Goal: Transaction & Acquisition: Download file/media

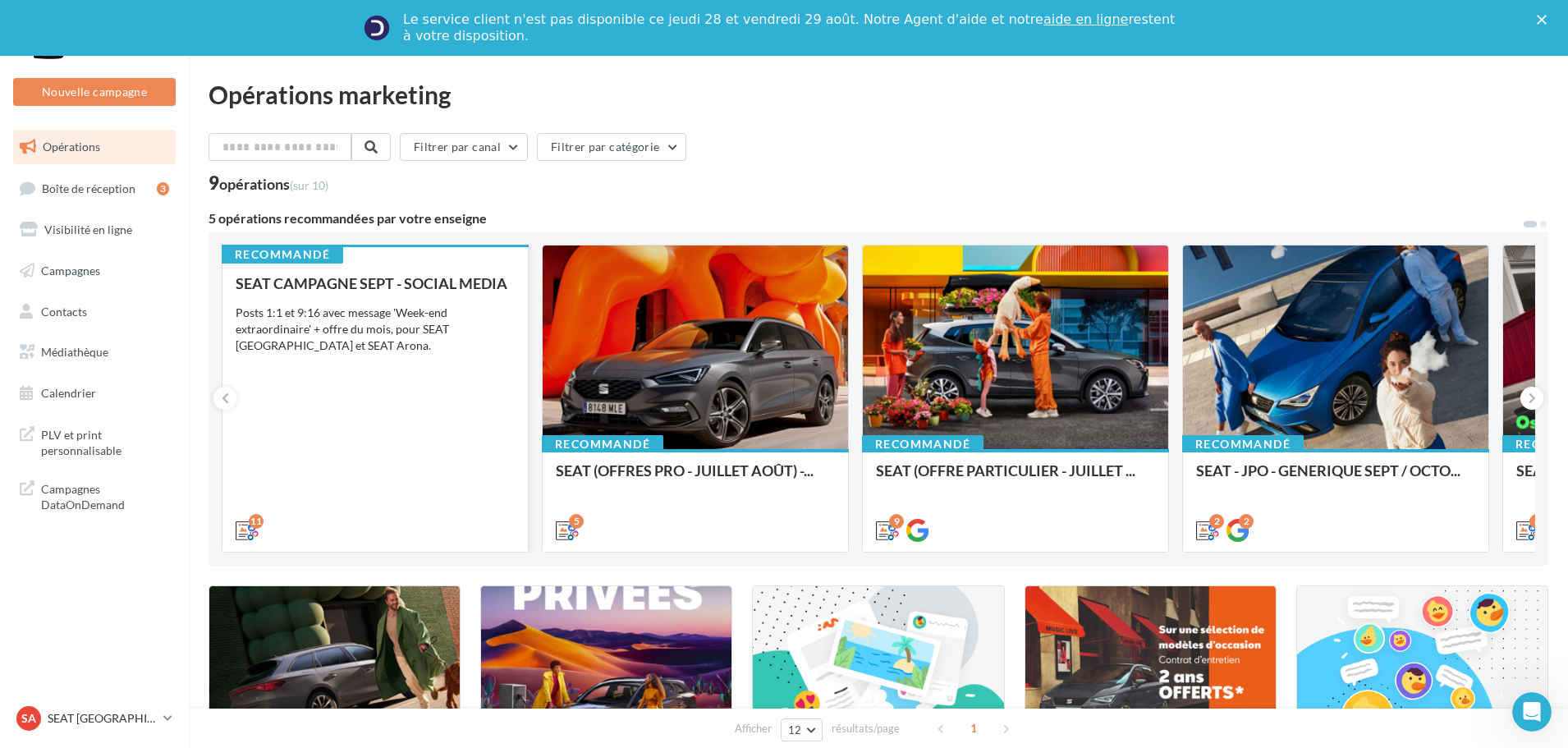
click at [420, 377] on div "SEAT CAMPAGNE SEPT - SOCIAL MEDIA Posts 1:1 et 9:16 avec message 'Week-end extr…" at bounding box center [376, 406] width 279 height 262
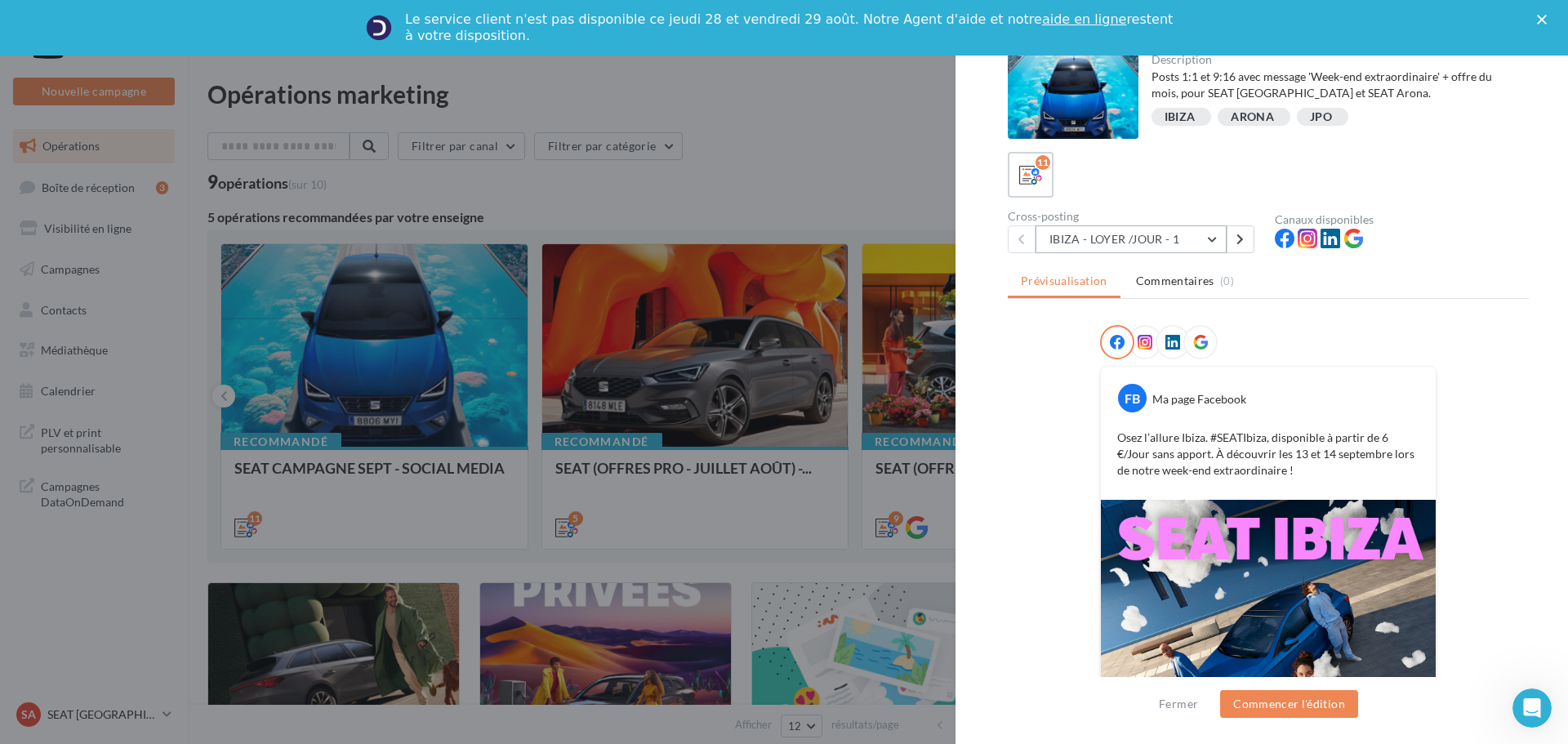
click at [1214, 232] on button "IBIZA - LOYER /JOUR - 1" at bounding box center [1131, 239] width 191 height 27
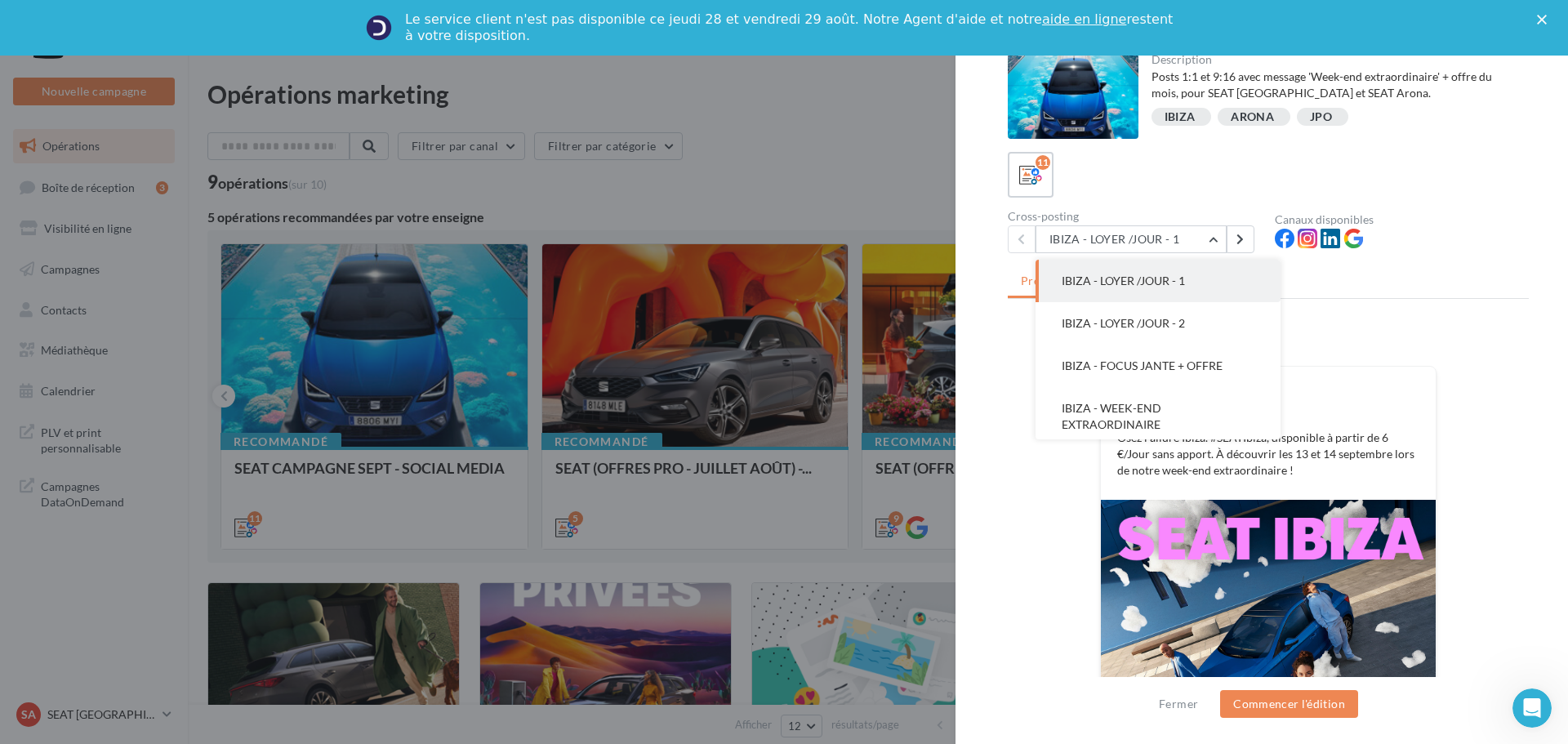
click at [1170, 364] on span "IBIZA - FOCUS JANTE + OFFRE" at bounding box center [1142, 365] width 161 height 14
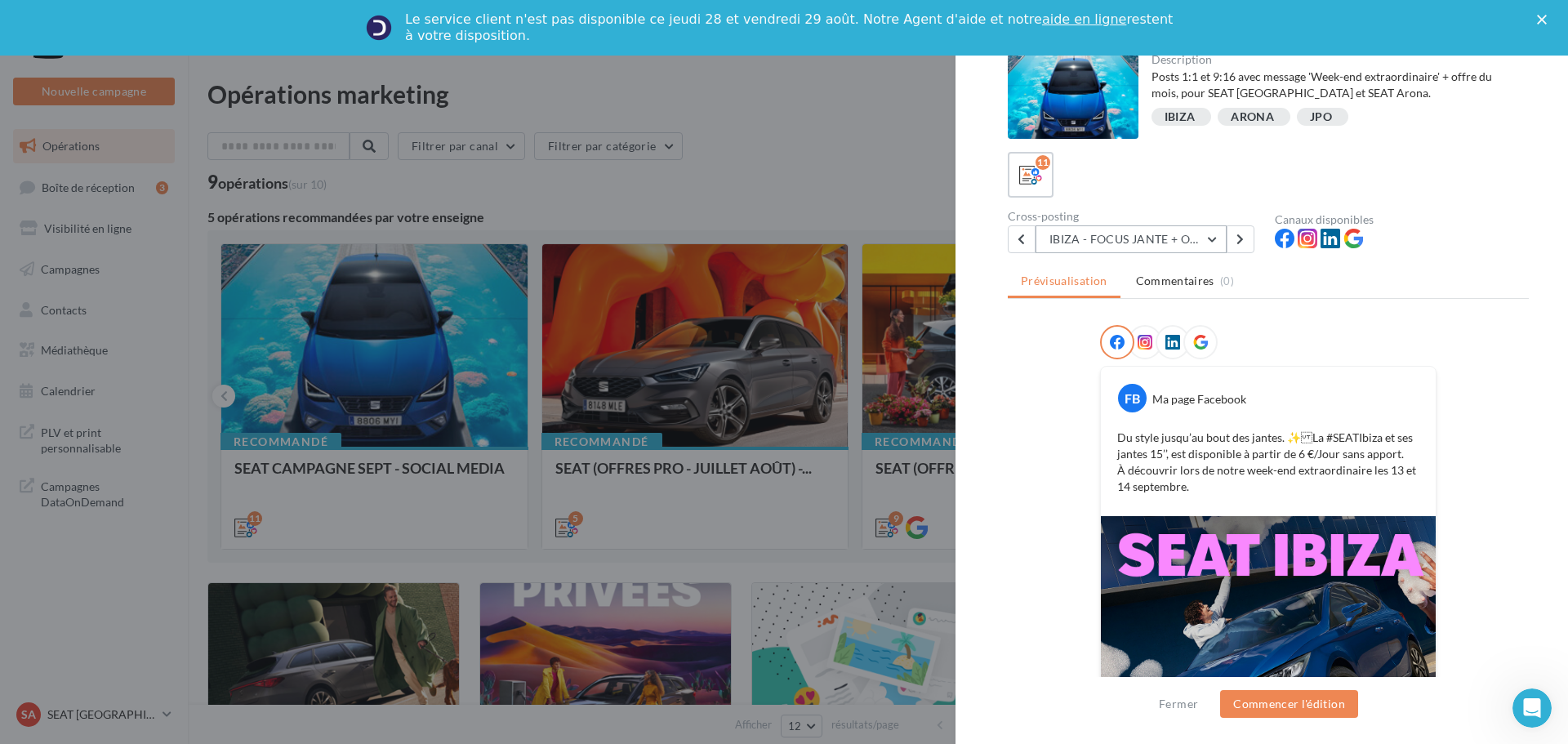
click at [1162, 241] on button "IBIZA - FOCUS JANTE + OFFRE" at bounding box center [1131, 239] width 191 height 27
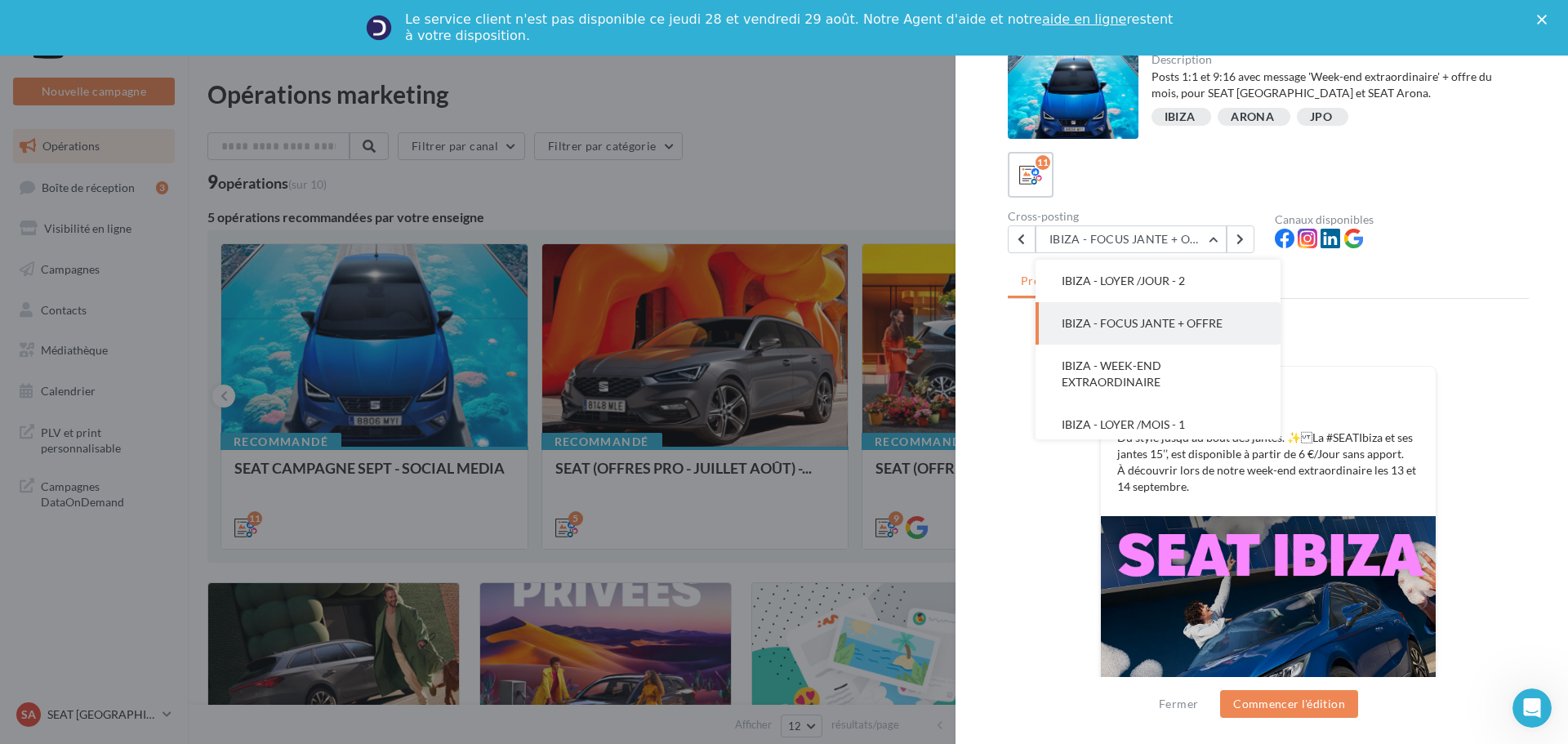
click at [1119, 285] on button "IBIZA - LOYER /JOUR - 2" at bounding box center [1158, 280] width 245 height 42
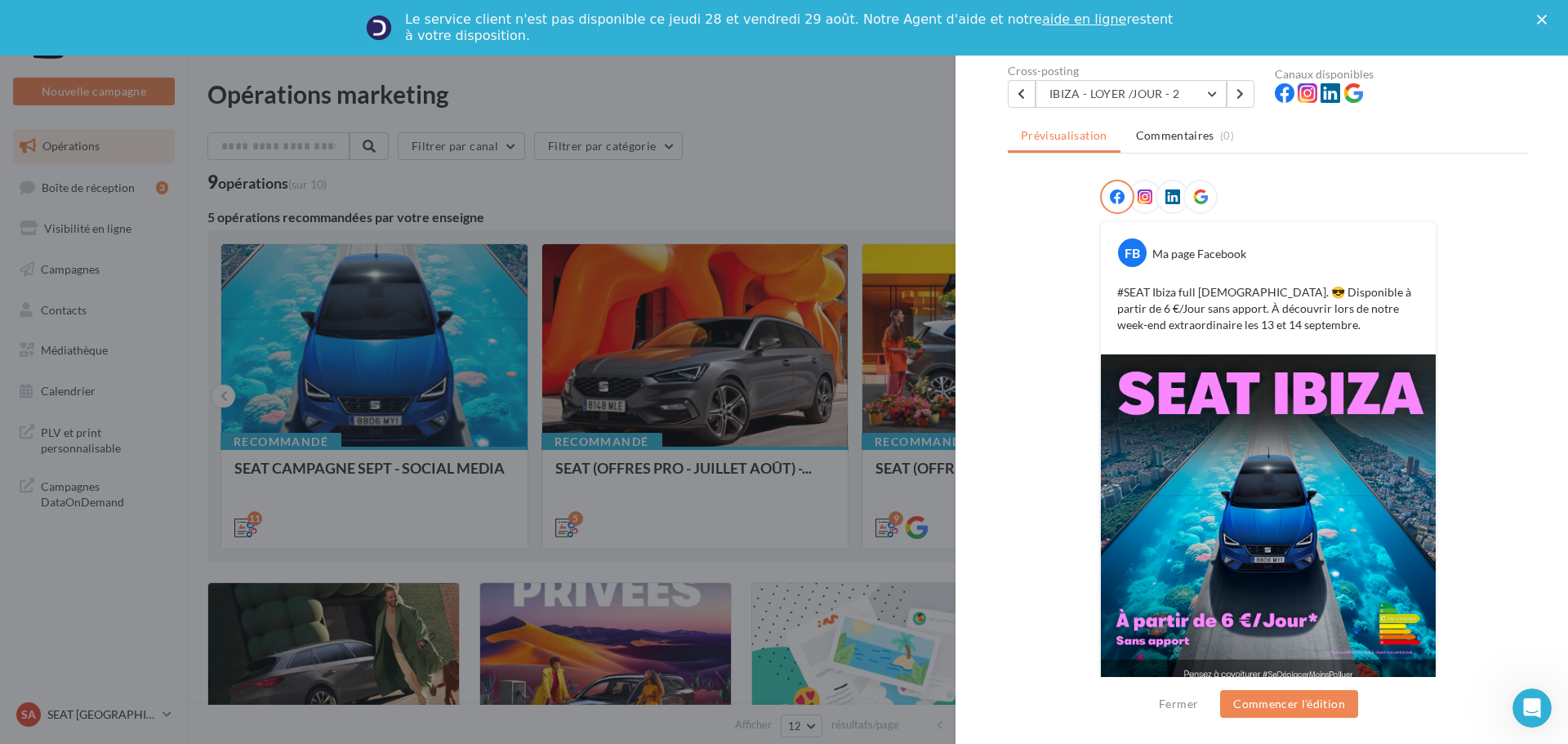
scroll to position [165, 0]
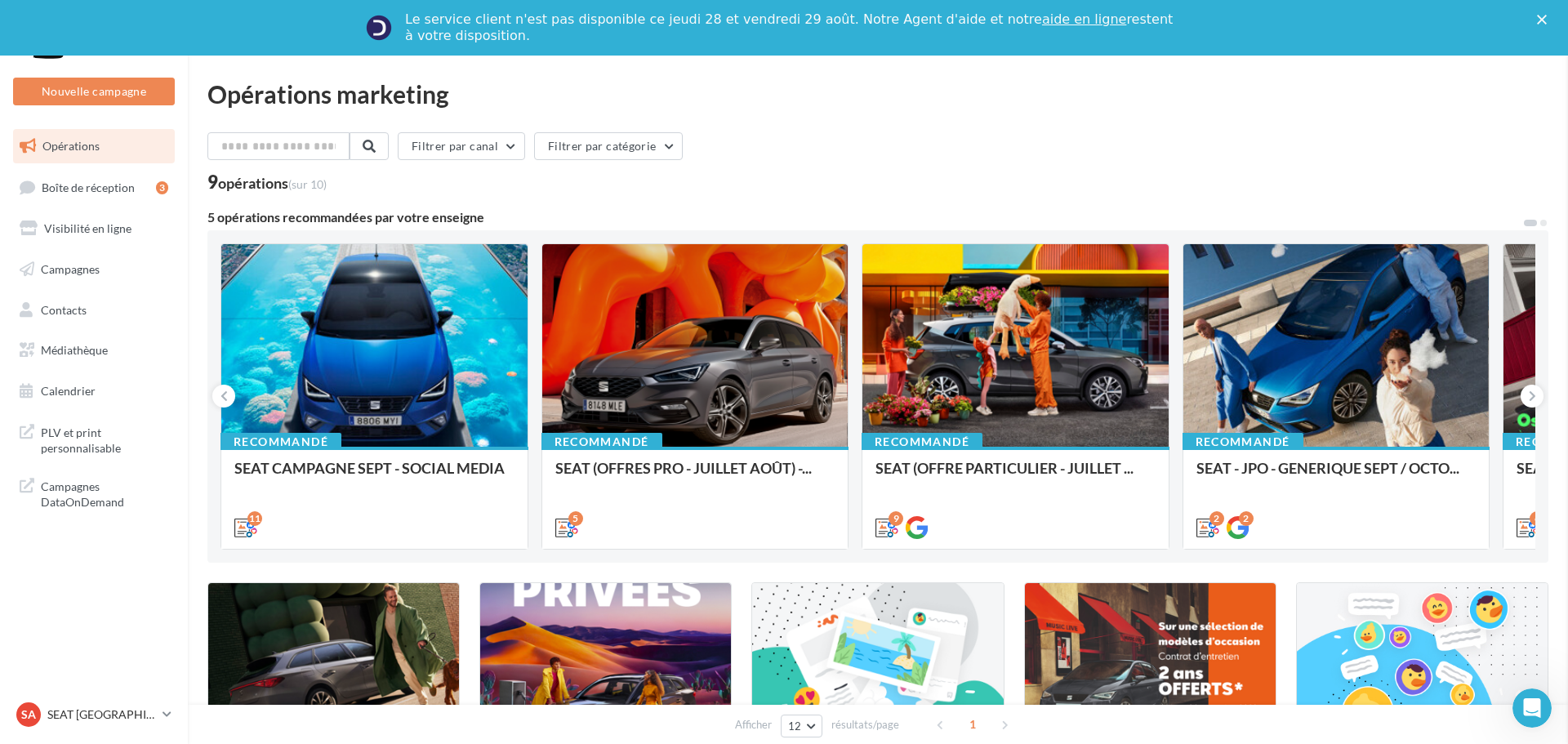
drag, startPoint x: 110, startPoint y: 593, endPoint x: 114, endPoint y: 568, distance: 25.3
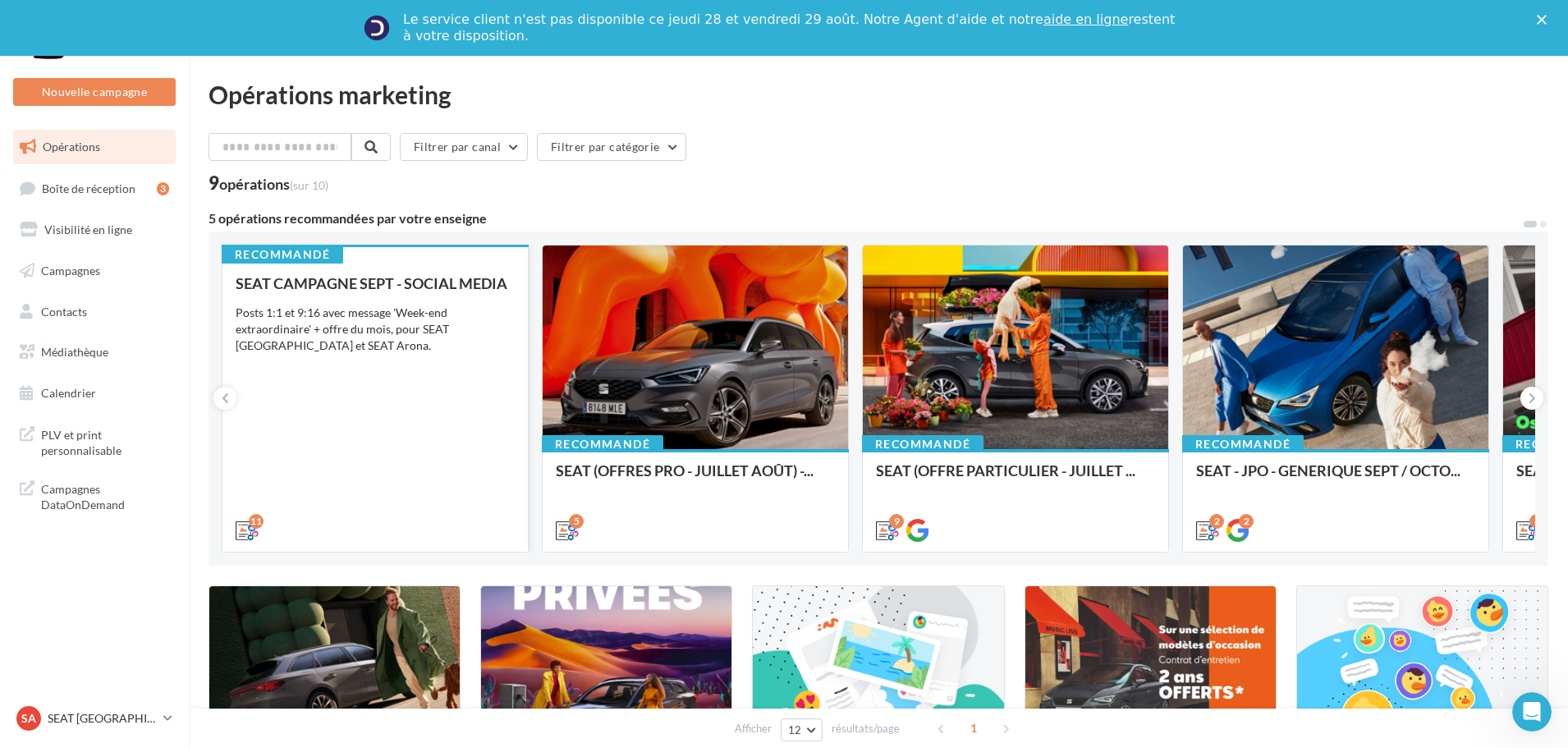
click at [373, 341] on div "Posts 1:1 et 9:16 avec message 'Week-end extraordinaire' + offre du mois, pour …" at bounding box center [376, 329] width 279 height 49
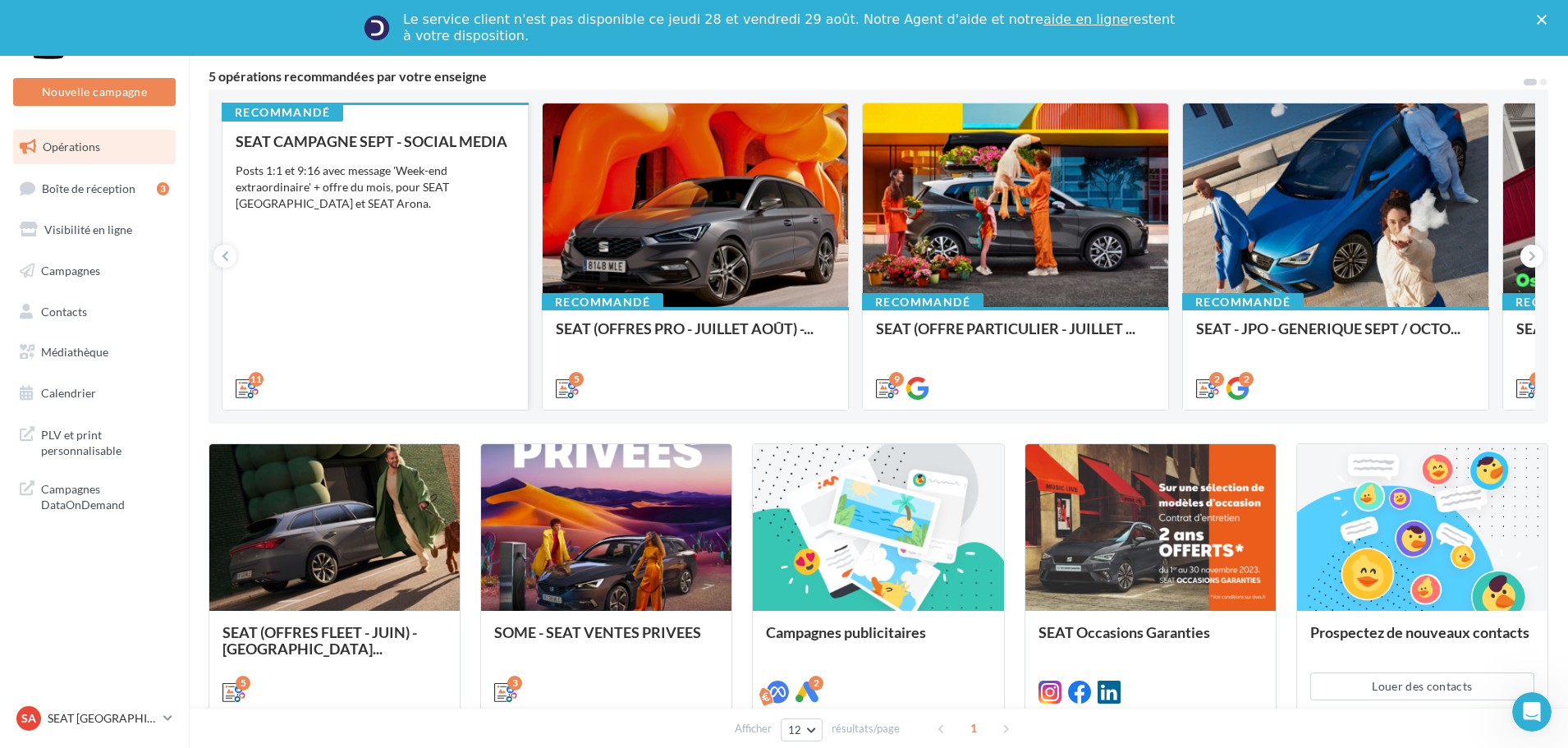
scroll to position [0, 0]
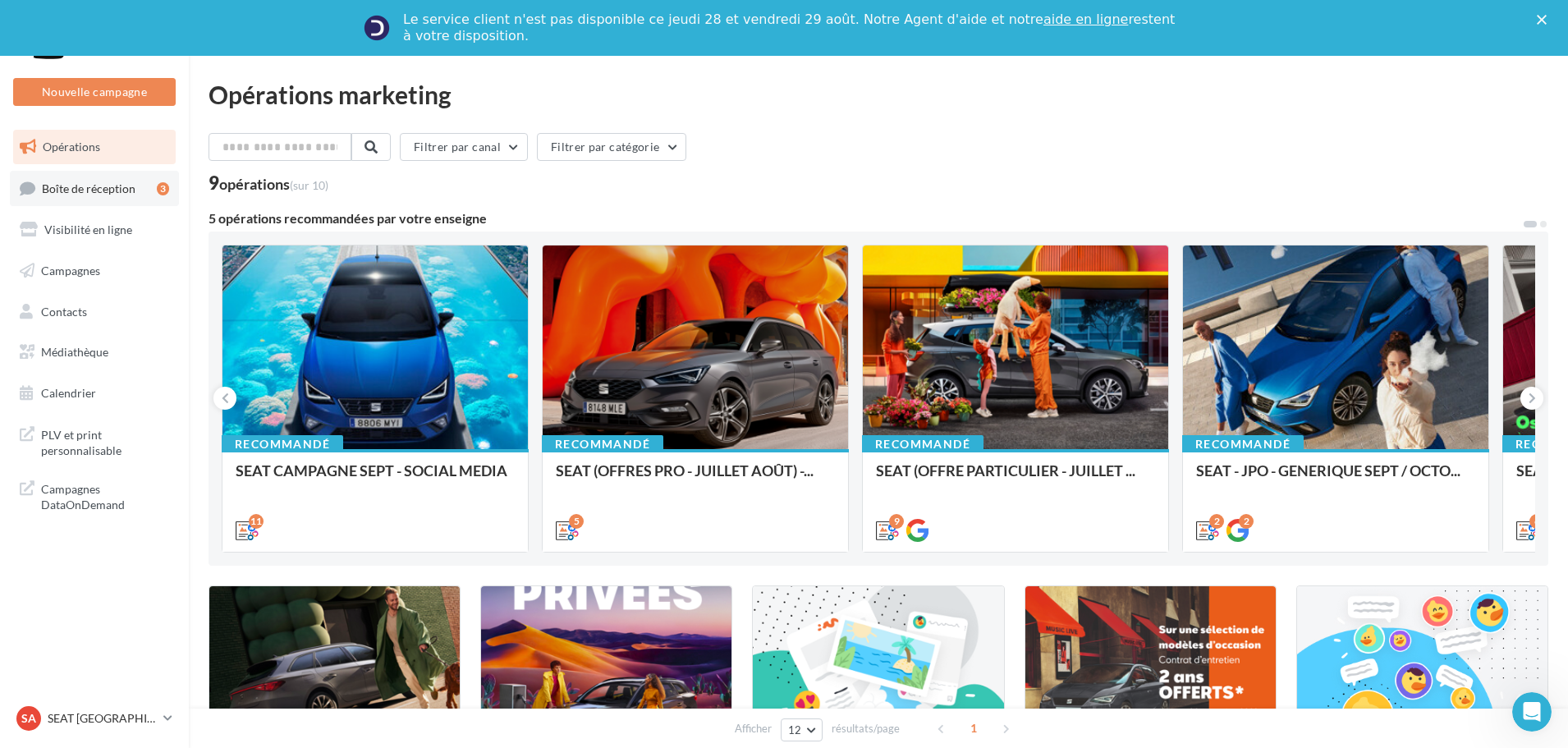
click at [110, 185] on span "Boîte de réception" at bounding box center [89, 187] width 94 height 14
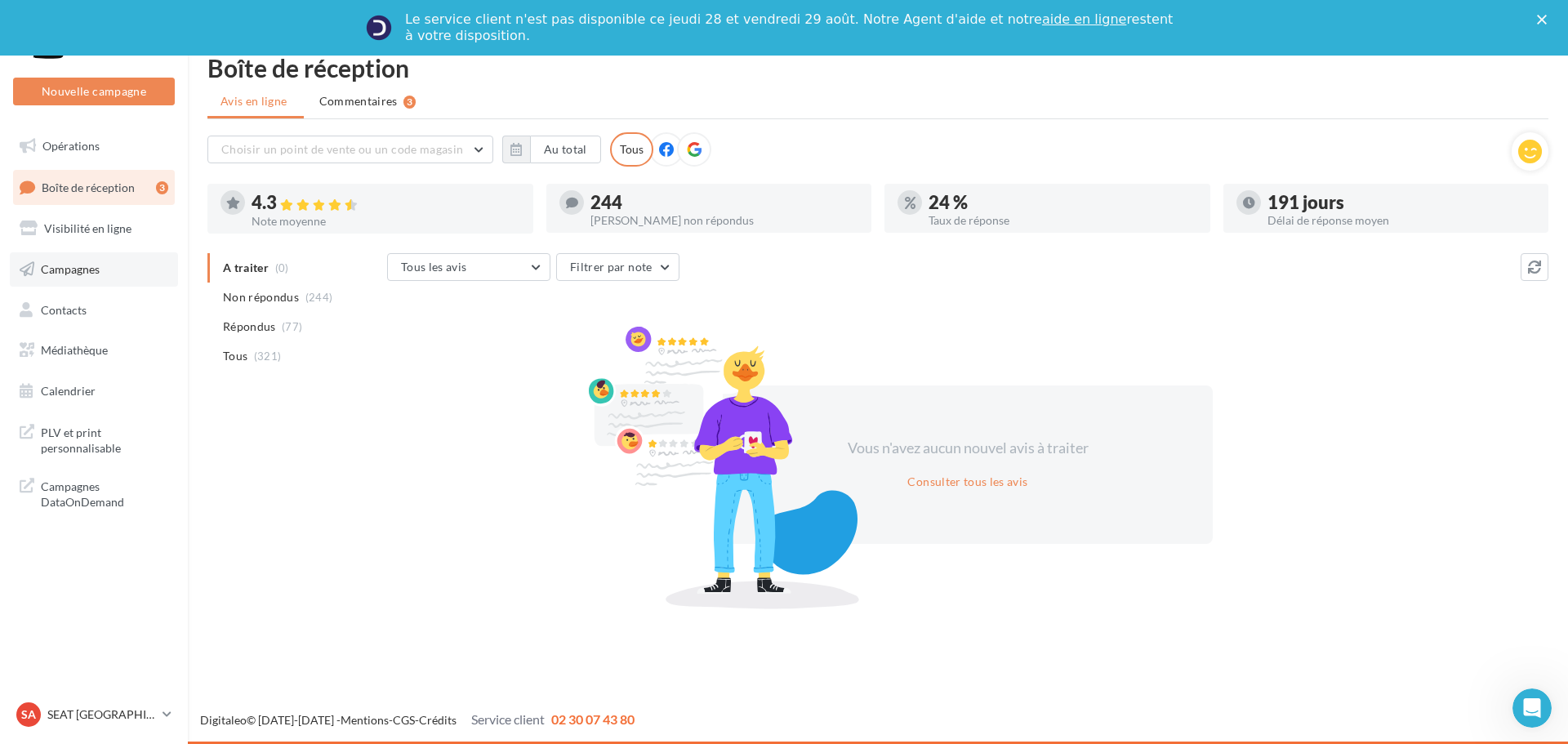
click at [86, 269] on span "Campagnes" at bounding box center [70, 269] width 59 height 14
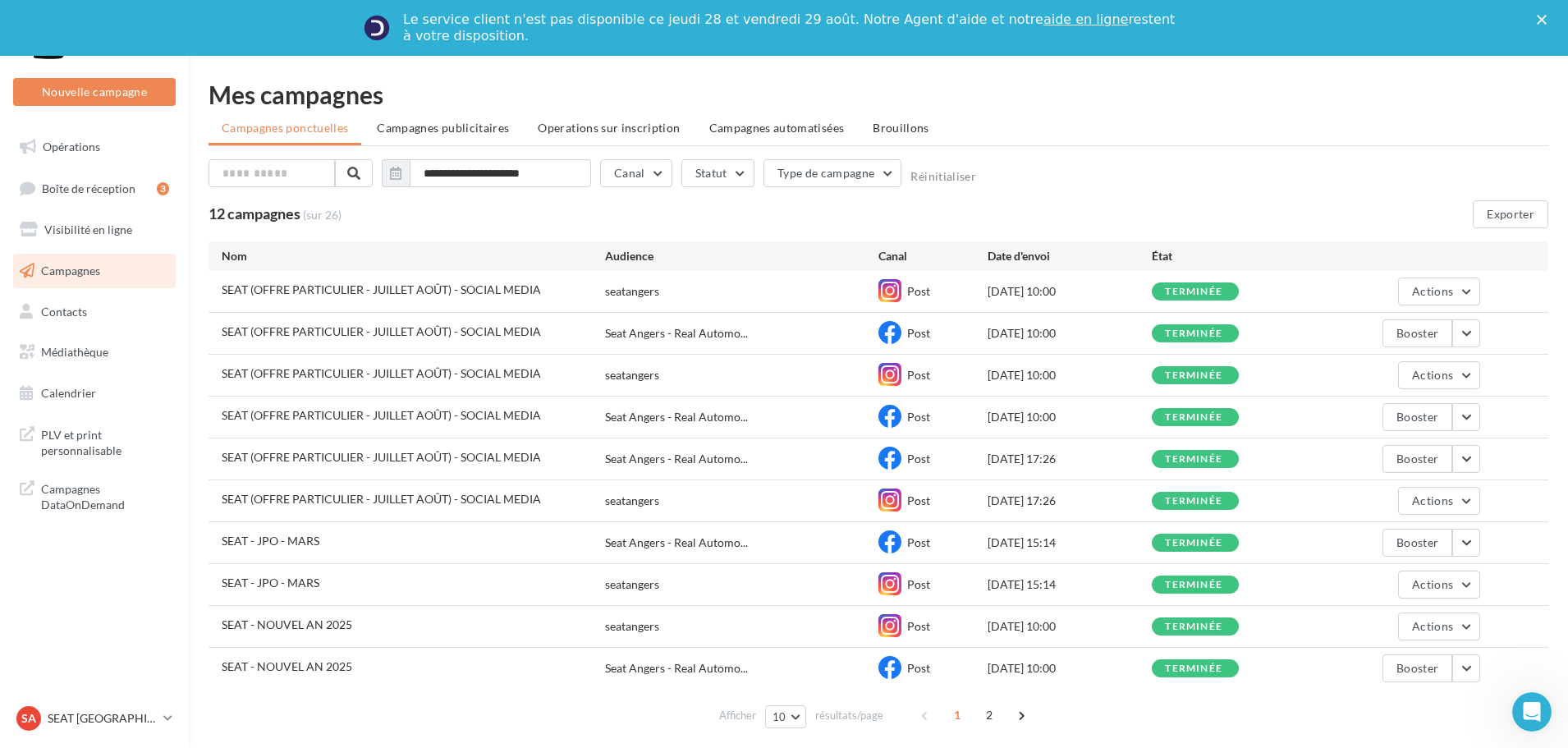
click at [100, 353] on span "Médiathèque" at bounding box center [74, 351] width 67 height 14
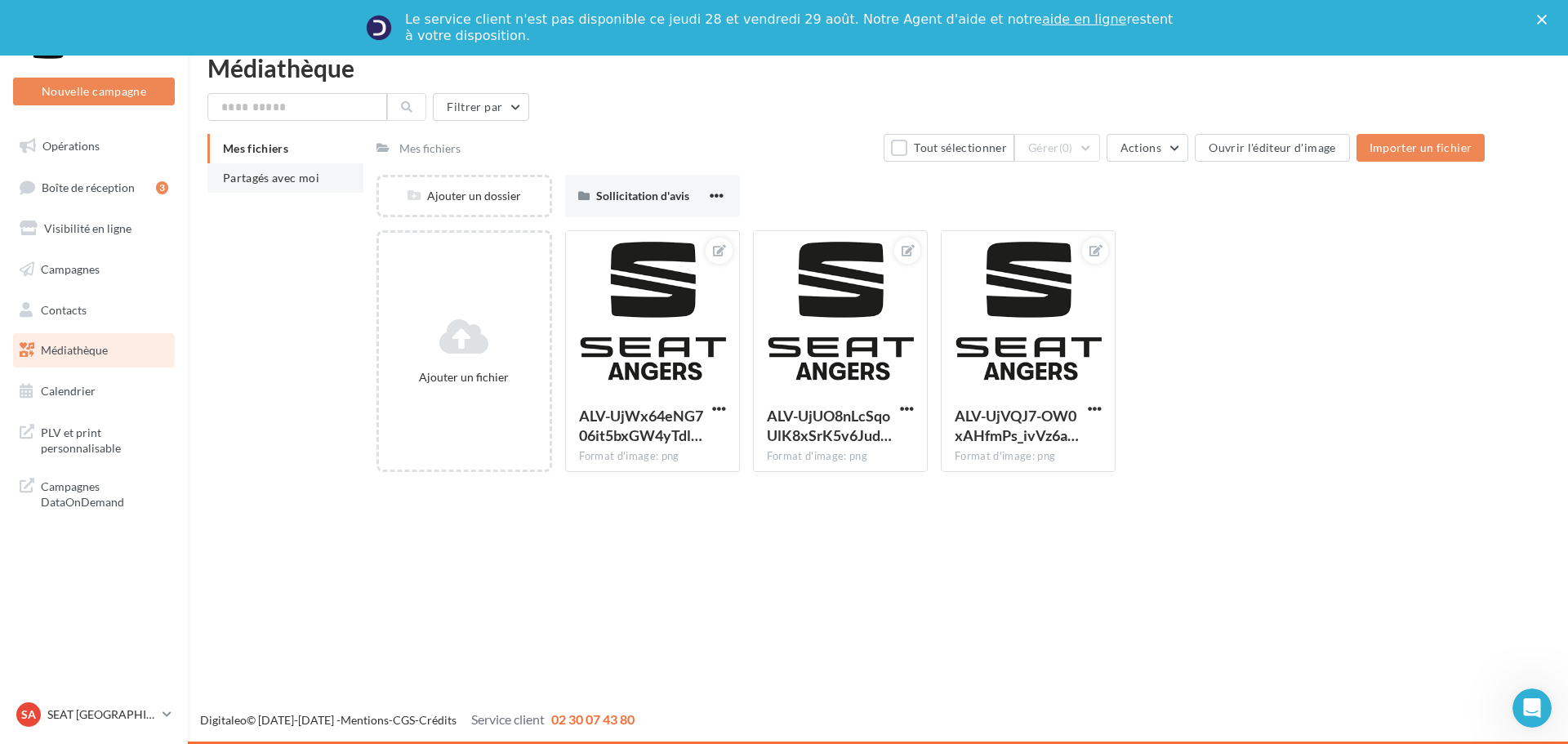
click at [279, 168] on li "Partagés avec moi" at bounding box center [285, 177] width 156 height 29
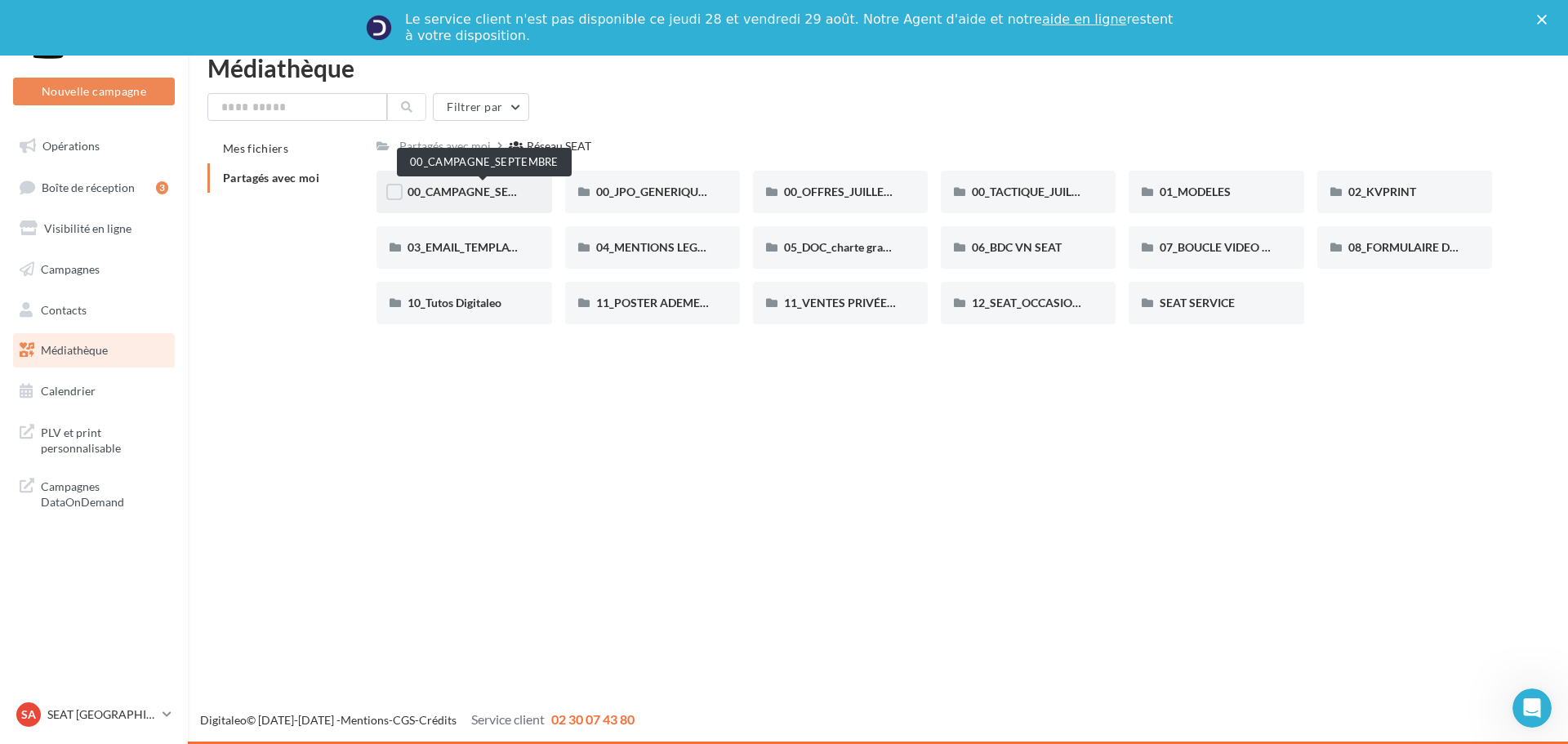
click at [496, 190] on span "00_CAMPAGNE_SEPTEMBRE" at bounding box center [484, 191] width 153 height 14
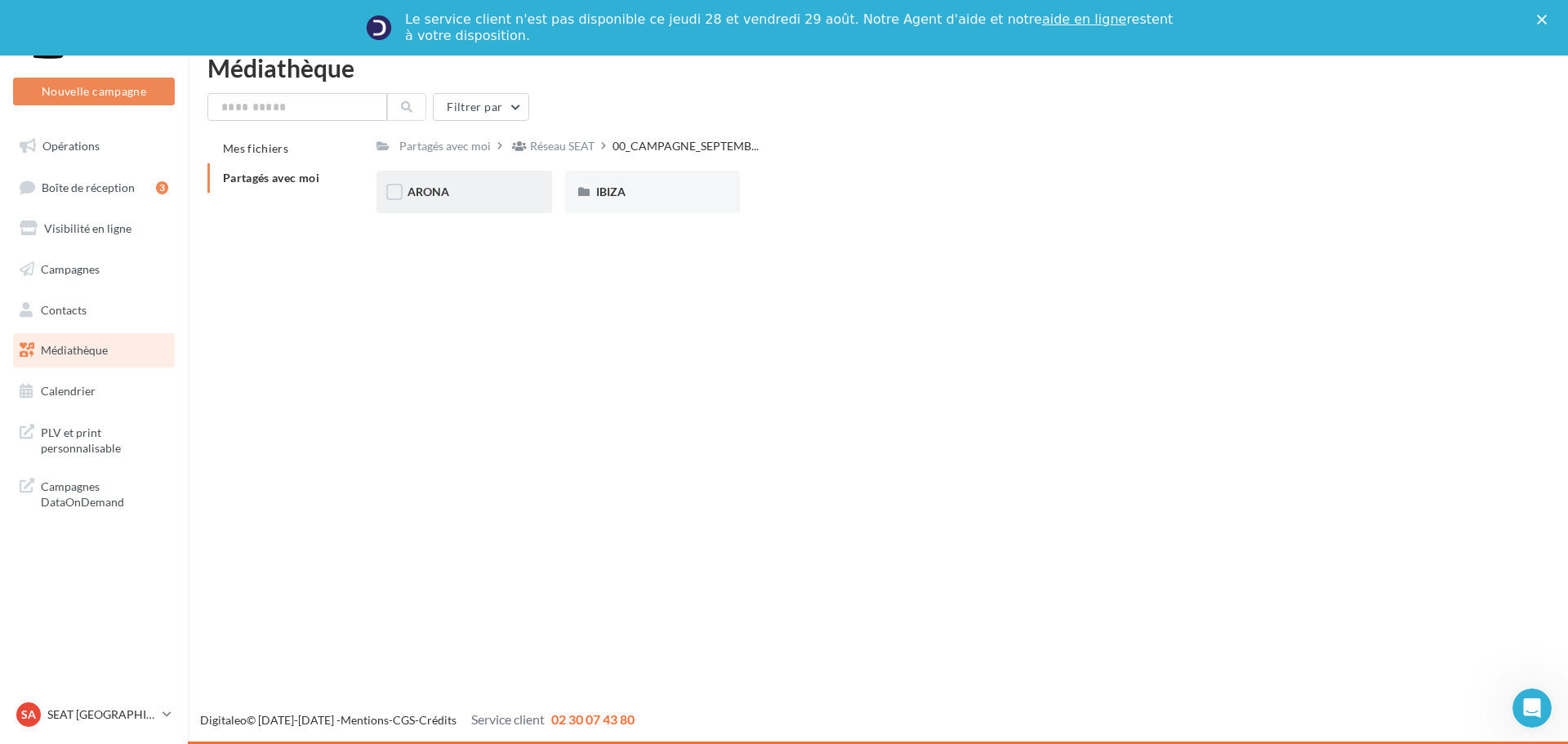
click at [457, 190] on div "ARONA" at bounding box center [464, 192] width 112 height 17
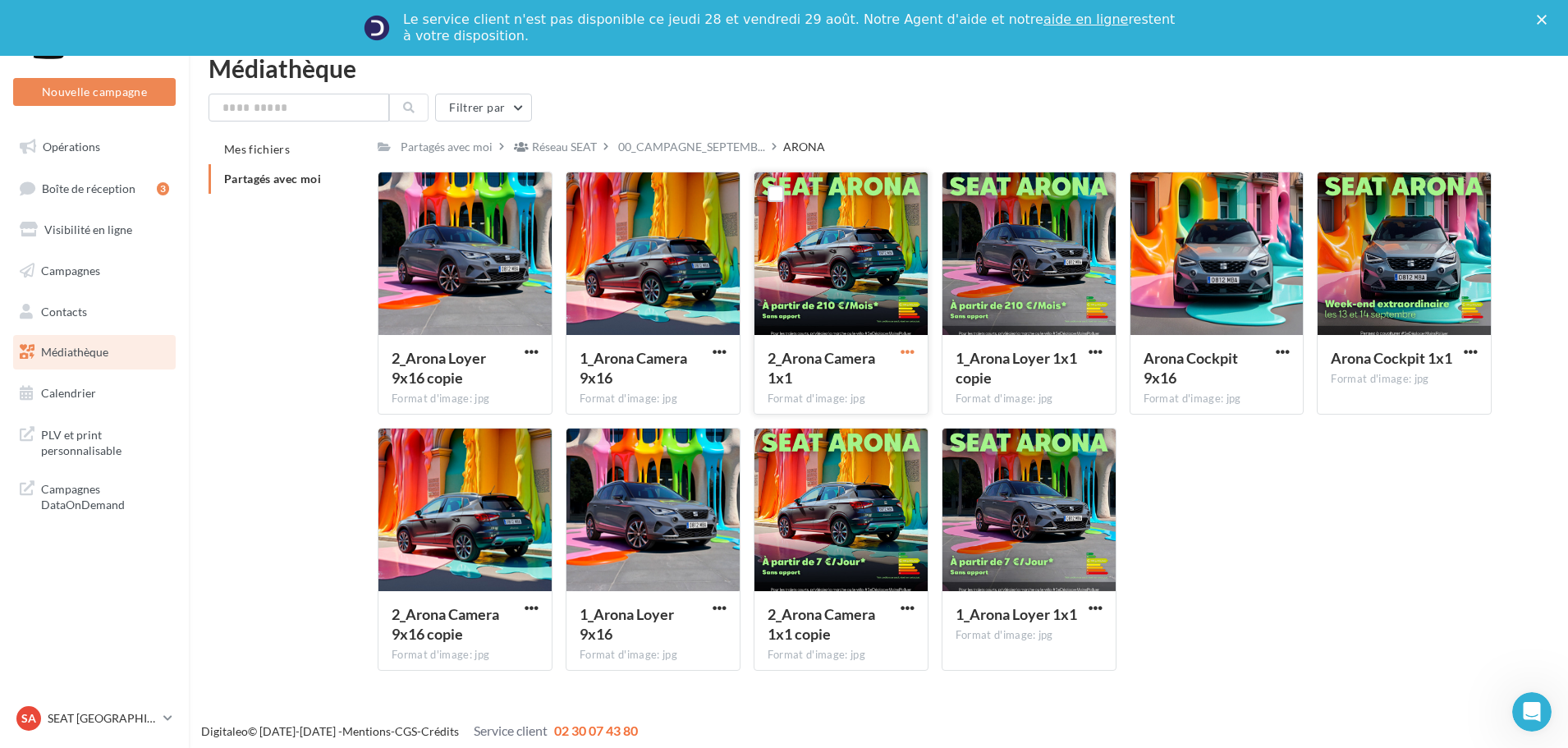
click at [904, 357] on span "button" at bounding box center [908, 351] width 14 height 14
click at [838, 388] on button "Télécharger" at bounding box center [836, 384] width 164 height 43
drag, startPoint x: 412, startPoint y: 343, endPoint x: 421, endPoint y: 343, distance: 9.0
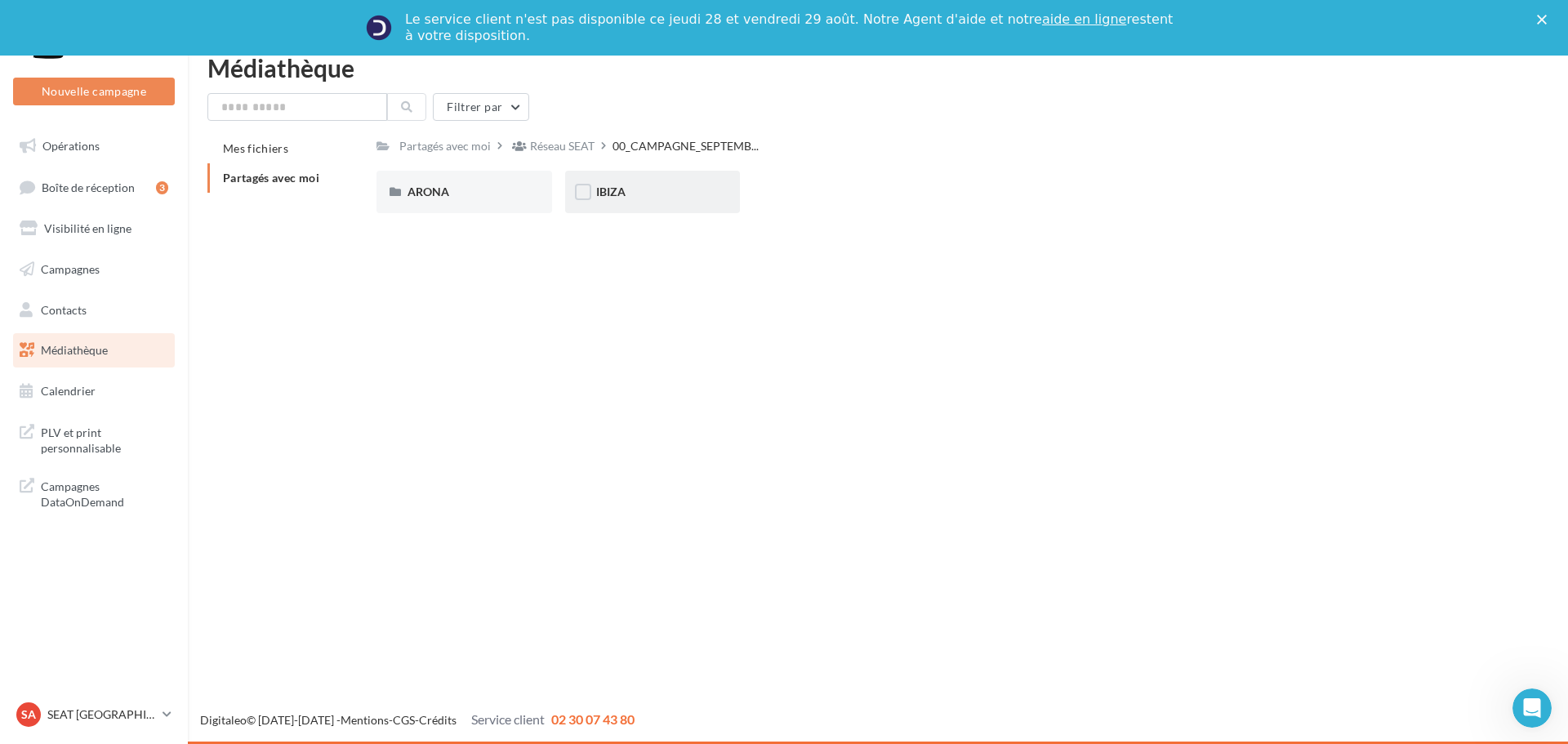
click at [662, 194] on div "IBIZA" at bounding box center [652, 192] width 112 height 17
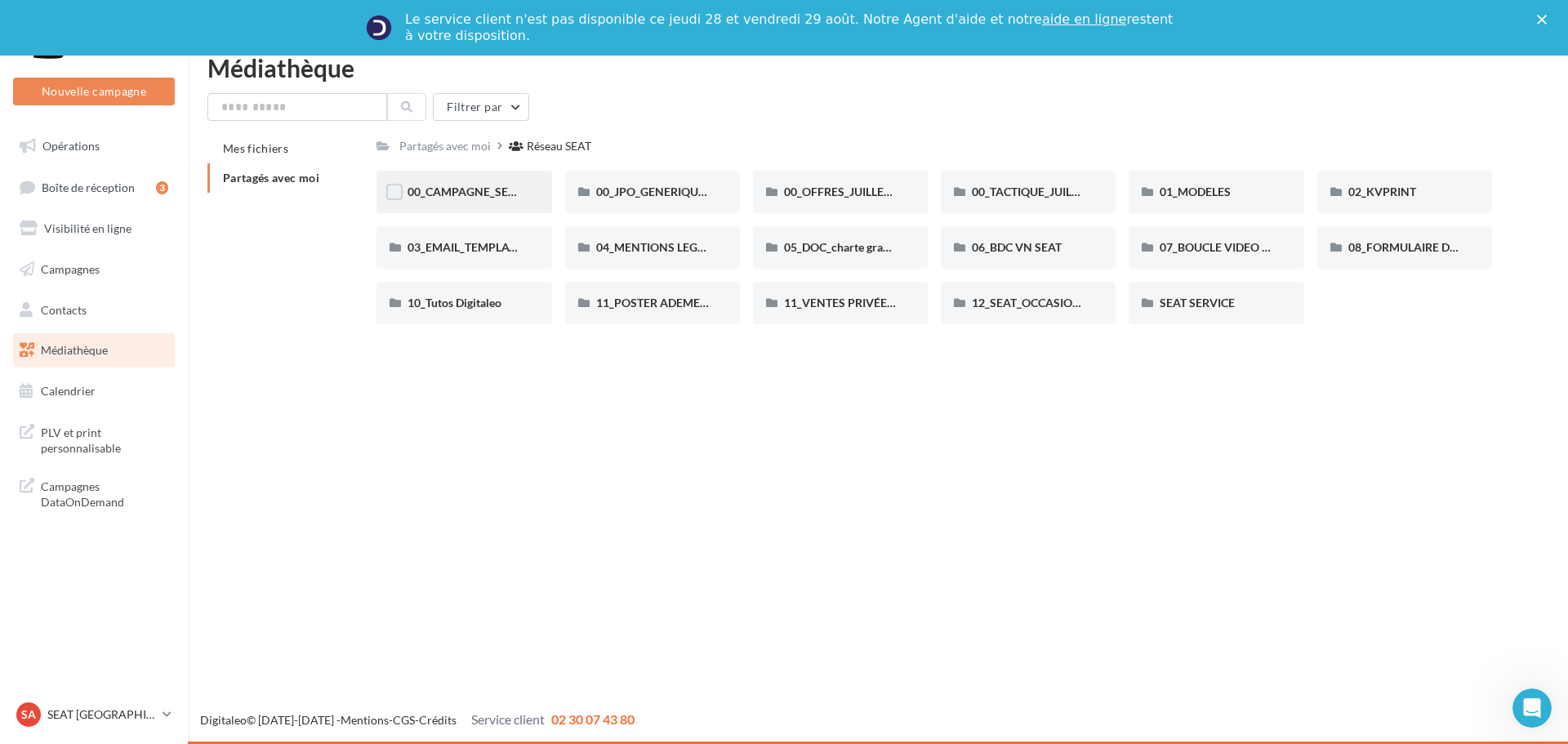
click at [514, 201] on div "00_CAMPAGNE_SEPTEMBRE" at bounding box center [464, 191] width 175 height 42
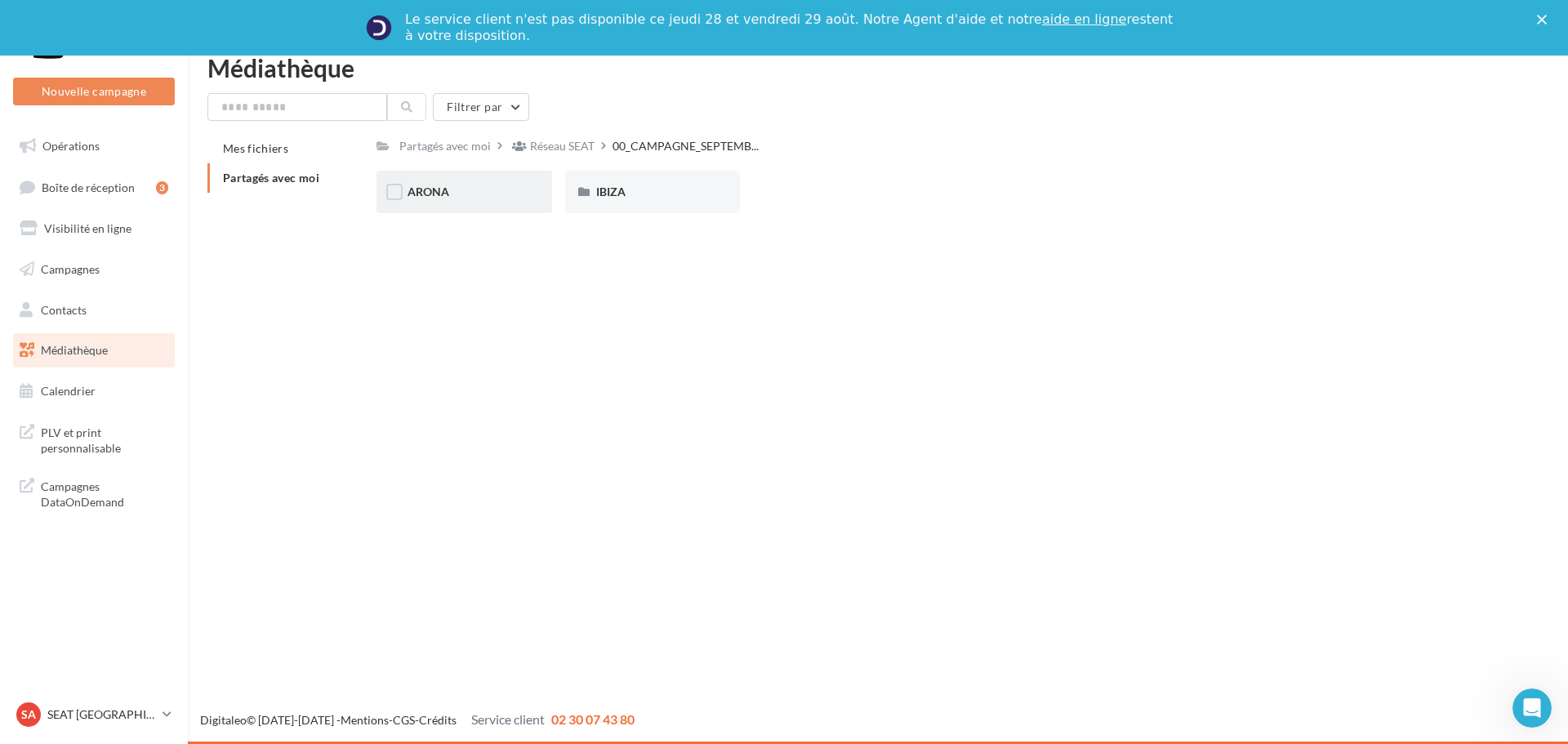
click at [511, 199] on div "ARONA" at bounding box center [464, 192] width 112 height 17
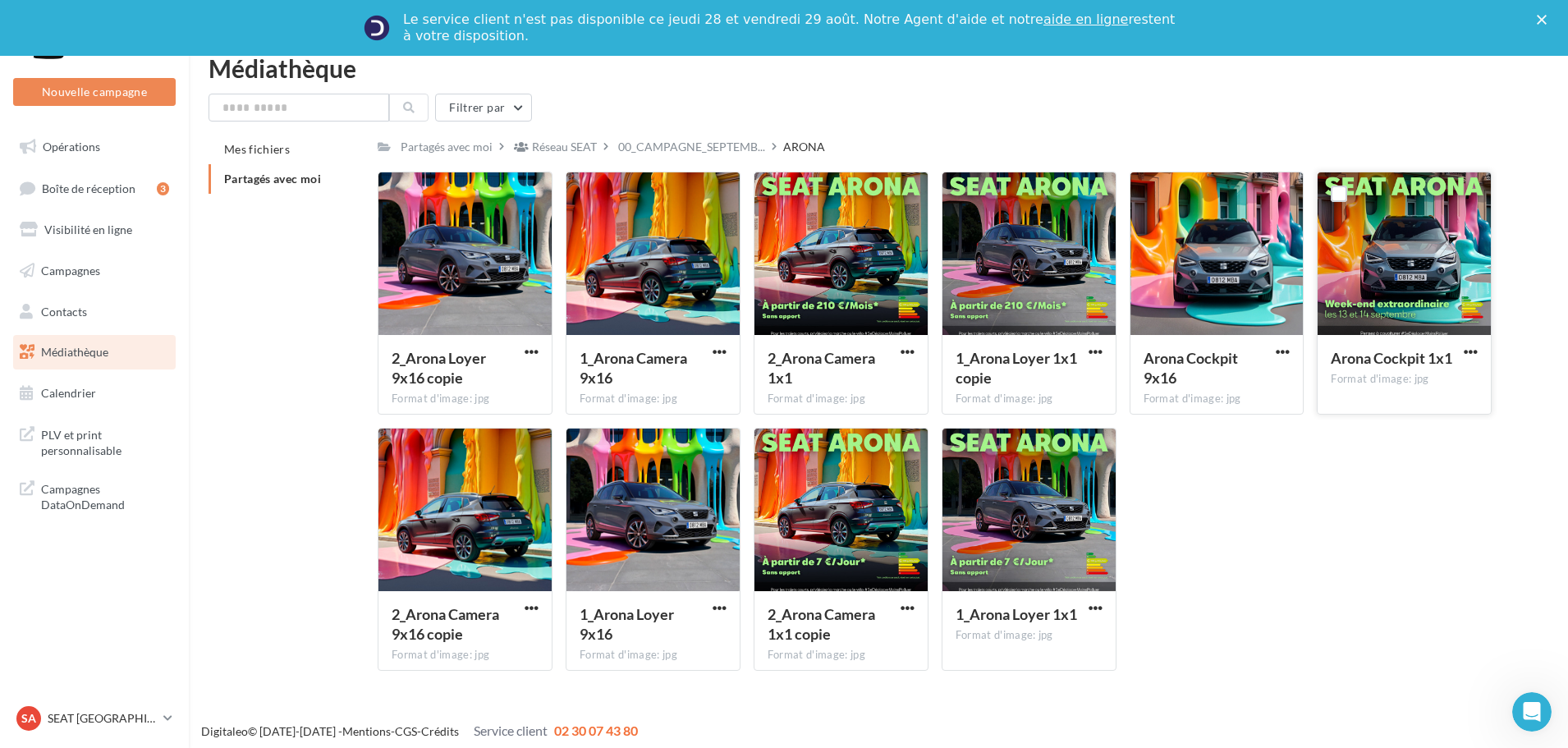
click at [1419, 279] on div at bounding box center [1404, 254] width 173 height 164
click at [1473, 351] on span "button" at bounding box center [1471, 351] width 14 height 14
click at [1327, 571] on div "2_Arona Loyer 9x16 copie Format d'image: jpg 2_Arona Loyer 9x16 copie 1_Arona C…" at bounding box center [940, 428] width 1127 height 512
click at [175, 710] on link "SA SEAT ANGERS SEAT-ANGERS" at bounding box center [95, 718] width 162 height 31
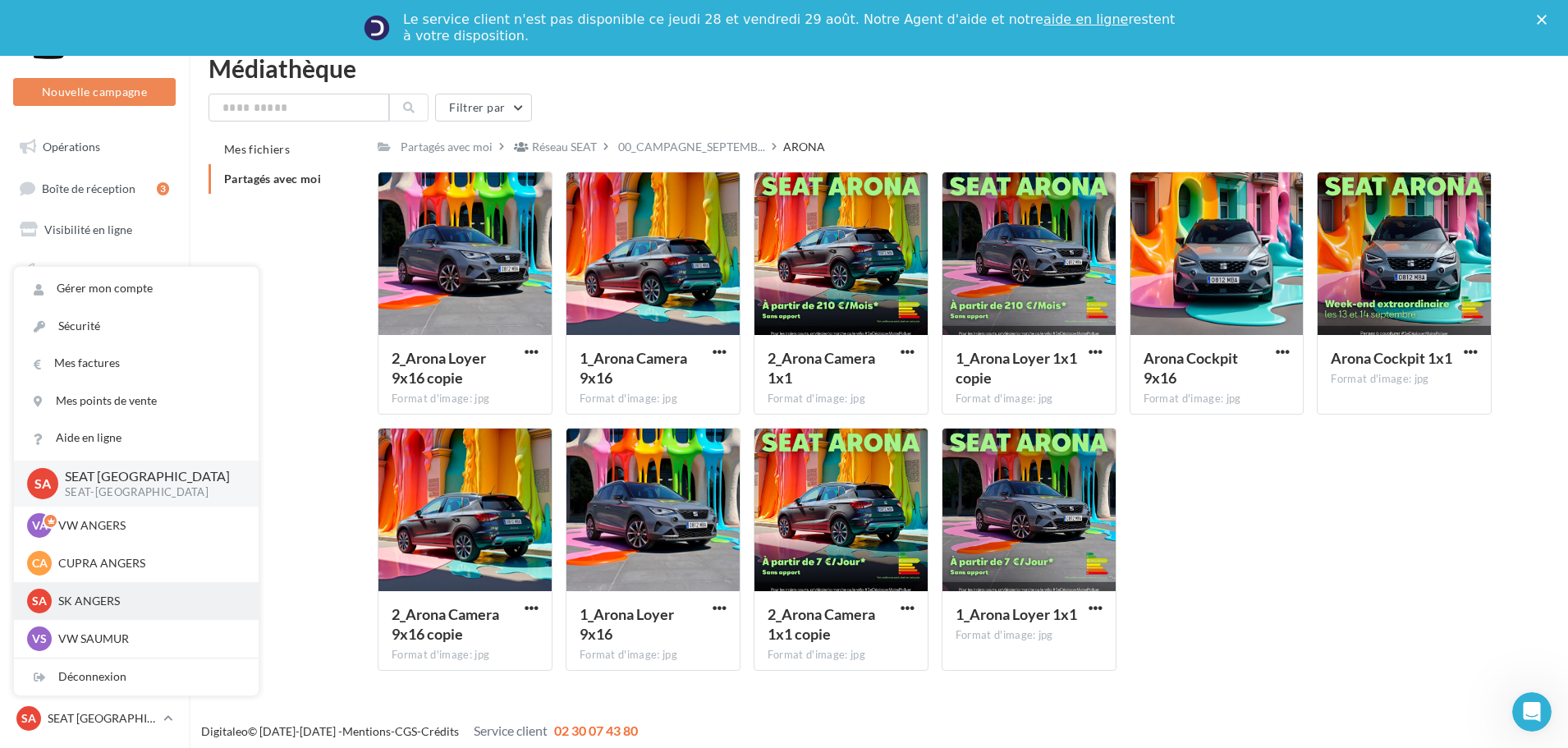
click at [110, 598] on p "SK ANGERS" at bounding box center [149, 602] width 181 height 17
